Goal: Transaction & Acquisition: Purchase product/service

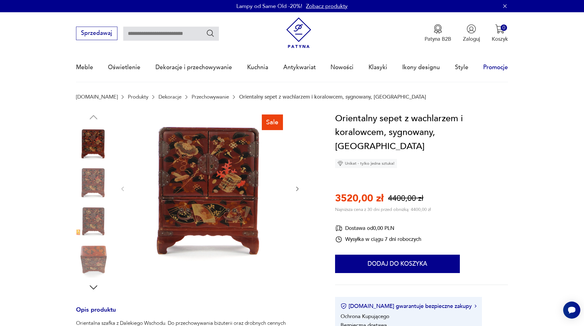
click at [492, 69] on link "Promocje" at bounding box center [495, 67] width 25 height 28
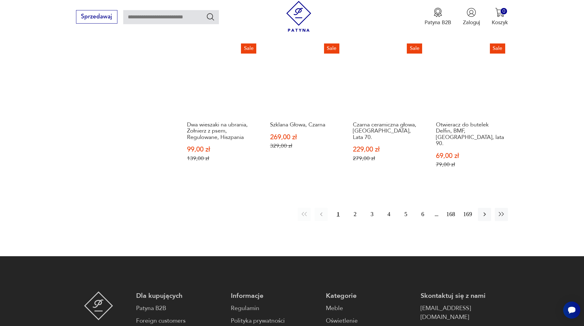
scroll to position [655, 0]
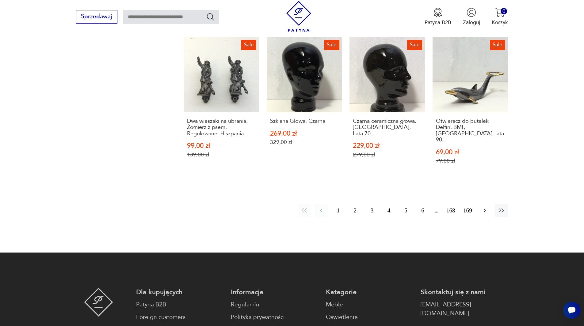
click at [485, 209] on icon "button" at bounding box center [484, 211] width 2 height 4
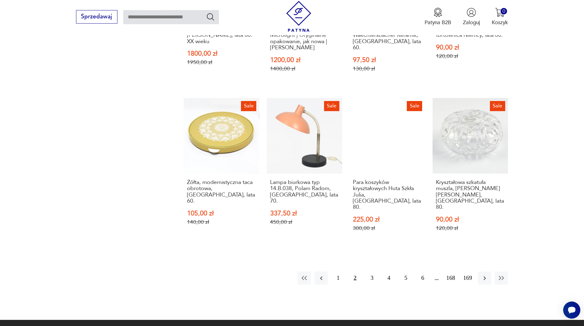
scroll to position [625, 0]
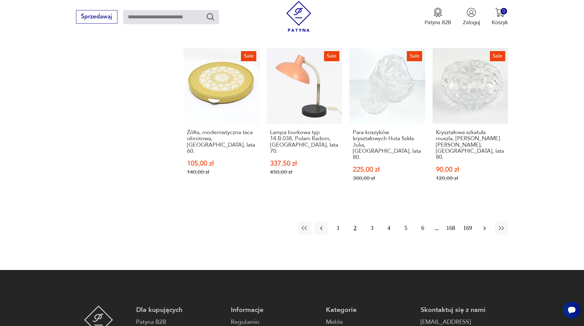
click at [485, 225] on icon "button" at bounding box center [484, 228] width 7 height 7
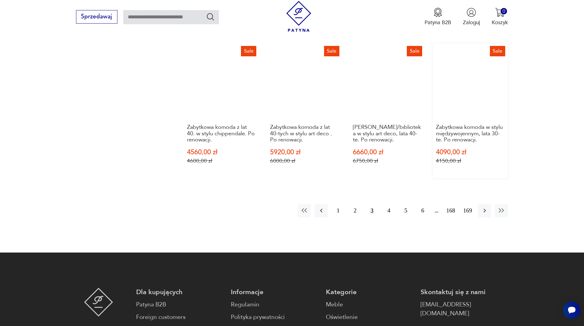
scroll to position [655, 0]
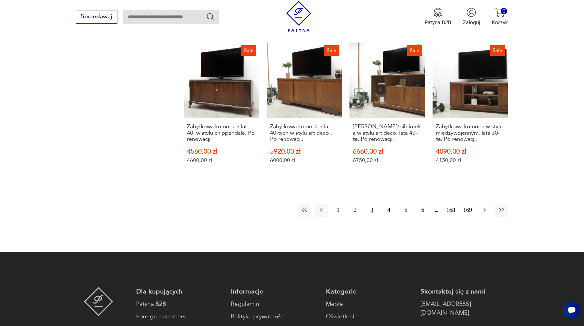
click at [484, 207] on icon "button" at bounding box center [484, 210] width 7 height 7
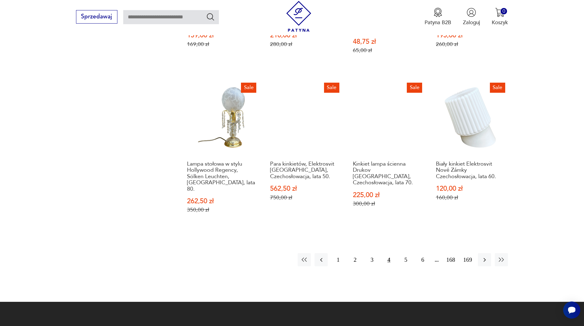
scroll to position [625, 0]
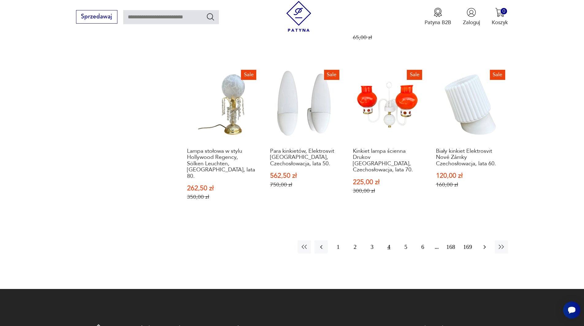
click at [485, 244] on icon "button" at bounding box center [484, 247] width 7 height 7
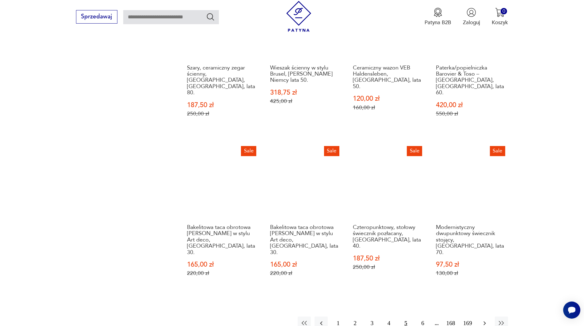
scroll to position [625, 0]
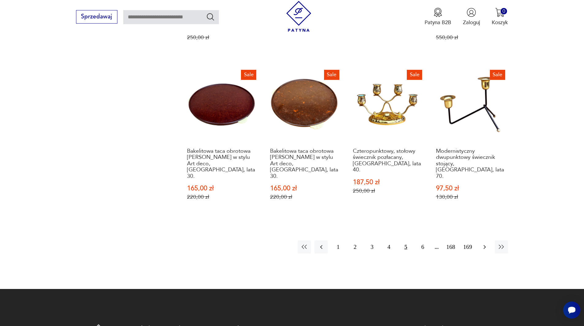
click at [485, 244] on icon "button" at bounding box center [484, 247] width 7 height 7
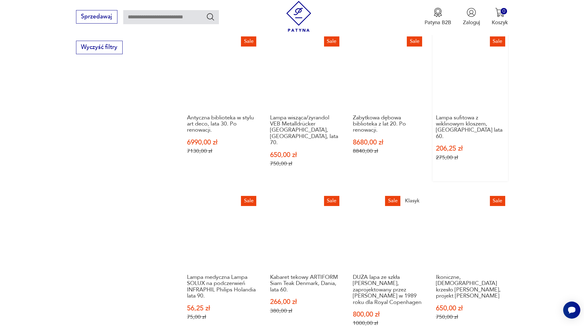
scroll to position [502, 0]
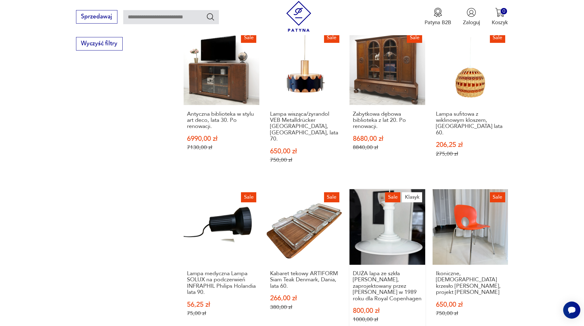
click at [402, 205] on link "Sale Klasyk DUŻA lapa ze szkła Holmegaard, zaprojektowany przez [PERSON_NAME] w…" at bounding box center [387, 263] width 76 height 148
